Goal: Task Accomplishment & Management: Complete application form

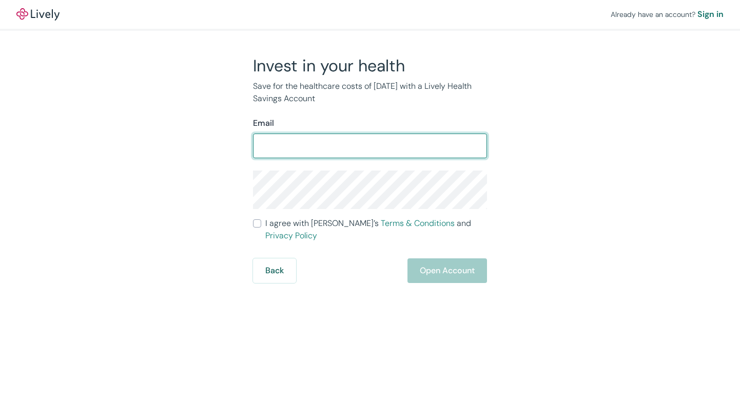
click at [352, 144] on input "Email" at bounding box center [370, 145] width 234 height 21
click at [351, 149] on input "Email" at bounding box center [370, 145] width 234 height 21
type input "[EMAIL_ADDRESS][DOMAIN_NAME]"
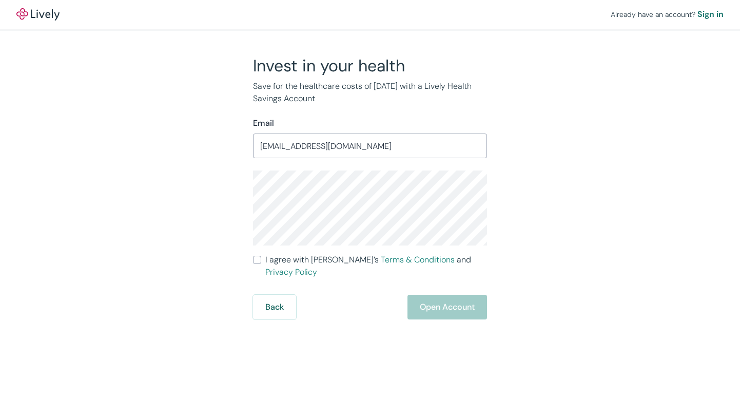
click at [381, 257] on link "Terms & Conditions" at bounding box center [418, 259] width 74 height 11
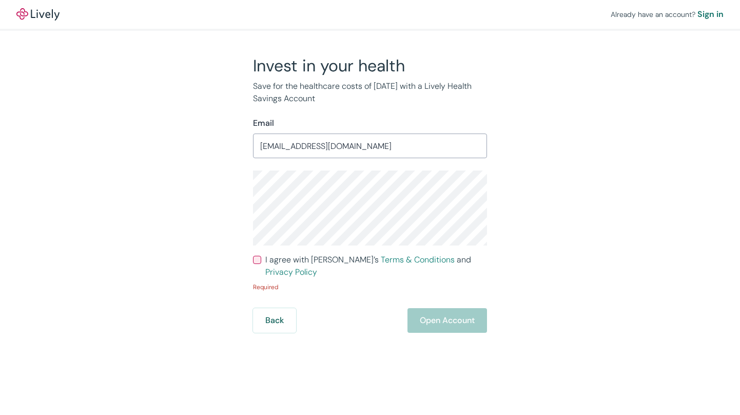
click at [261, 262] on label "I agree with Lively’s Terms & Conditions and Privacy Policy" at bounding box center [370, 265] width 234 height 25
click at [261, 262] on input "I agree with Lively’s Terms & Conditions and Privacy Policy" at bounding box center [257, 259] width 8 height 8
checkbox input "true"
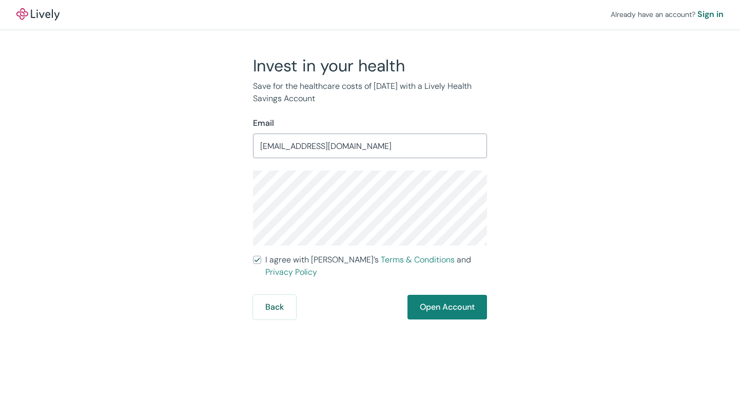
click at [710, 13] on div "Sign in" at bounding box center [710, 14] width 26 height 12
